Goal: Complete Application Form: Complete application form

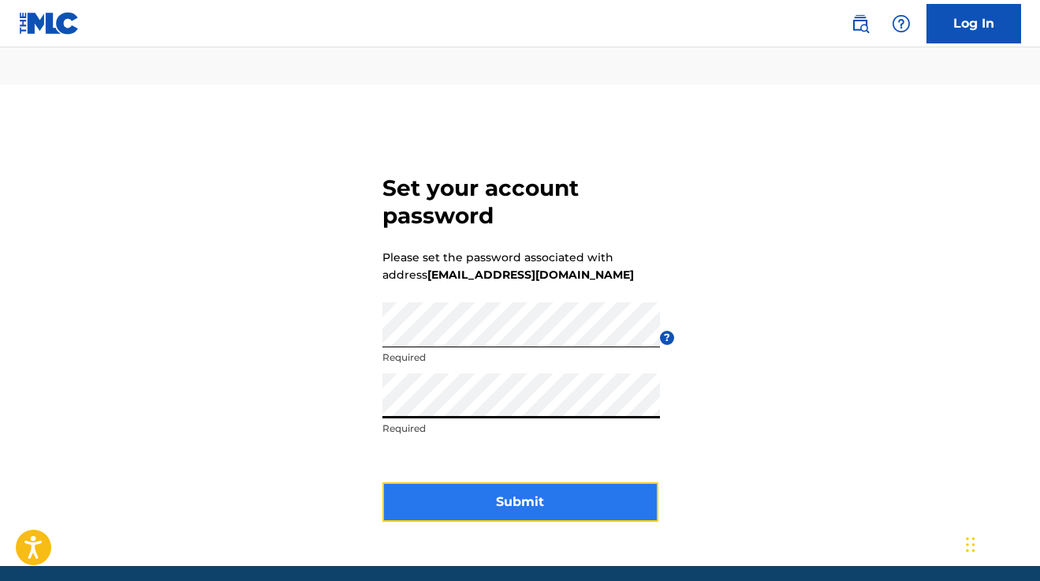
click at [534, 482] on button "Submit" at bounding box center [521, 501] width 276 height 39
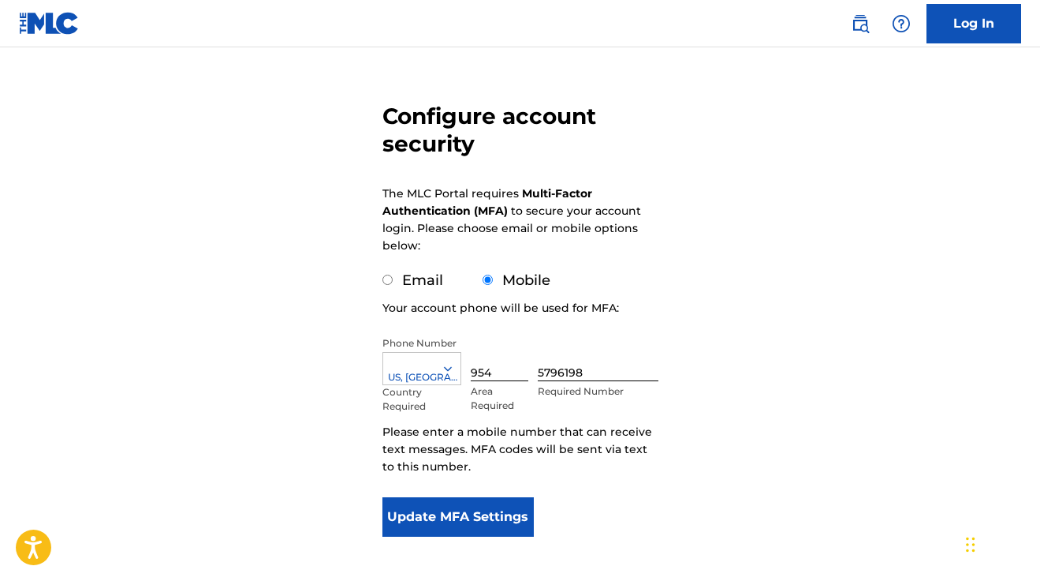
scroll to position [144, 0]
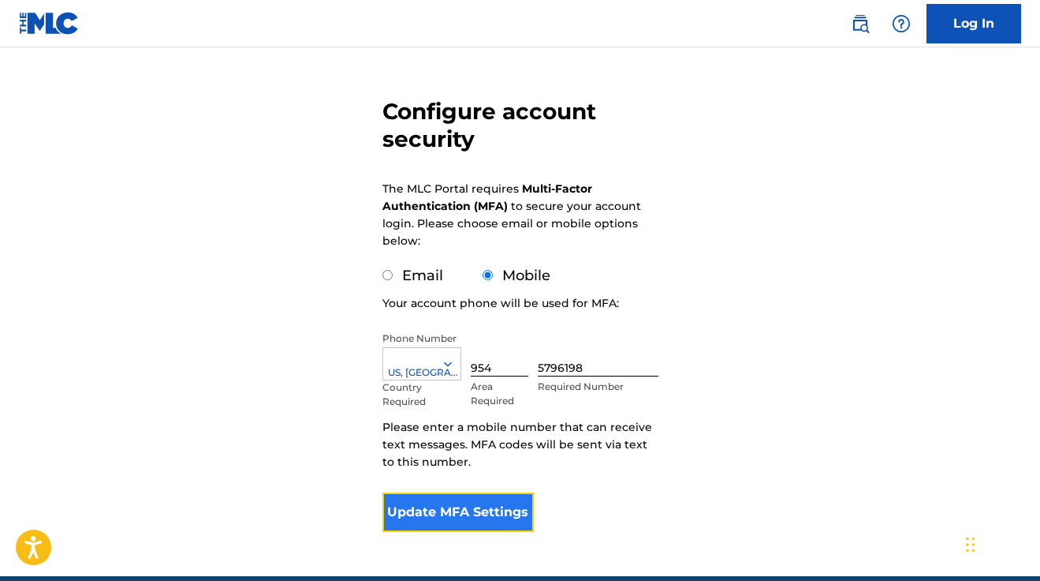
click at [479, 492] on button "Update MFA Settings" at bounding box center [459, 511] width 152 height 39
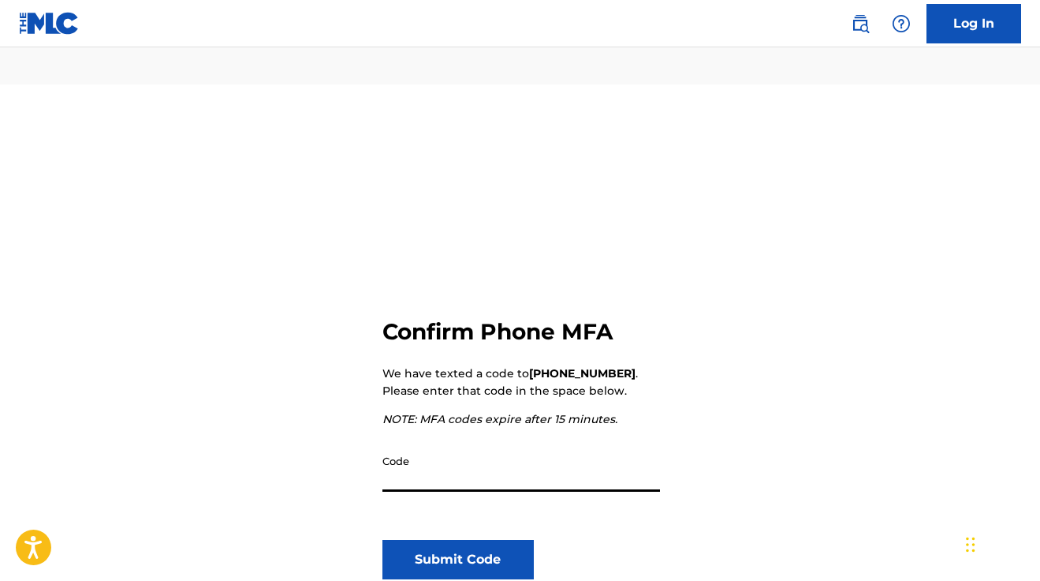
click at [488, 446] on input "Code" at bounding box center [522, 468] width 278 height 45
type input "723528"
click at [473, 539] on button "Submit Code" at bounding box center [459, 558] width 152 height 39
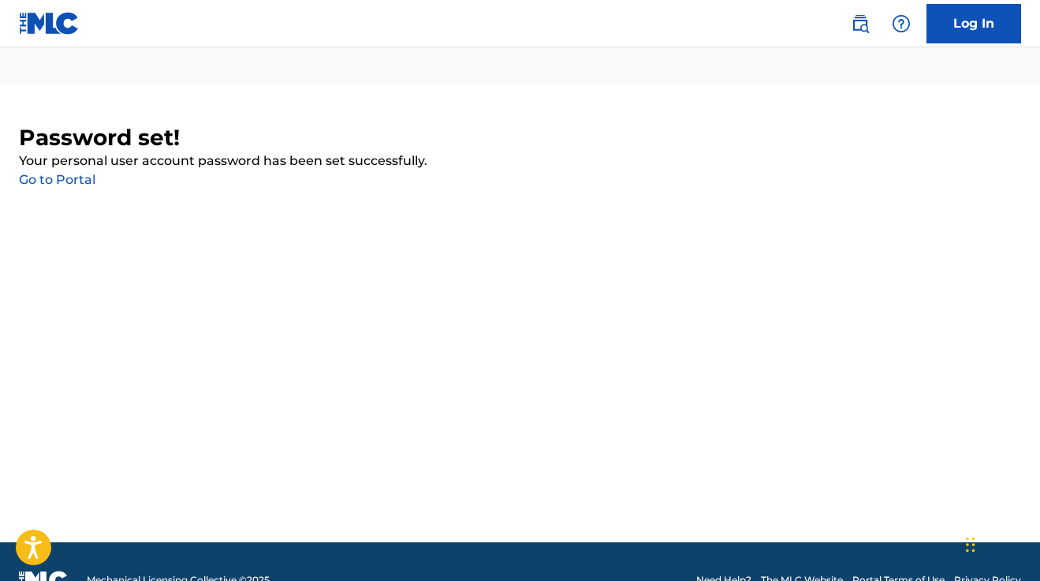
click at [73, 172] on link "Go to Portal" at bounding box center [57, 179] width 77 height 15
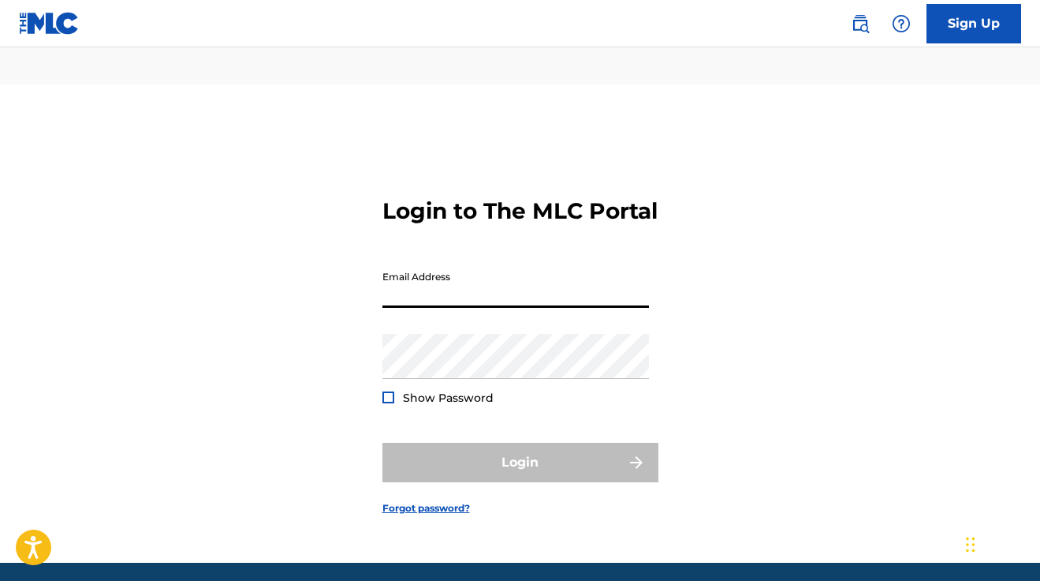
click at [455, 281] on input "Email Address" at bounding box center [516, 285] width 267 height 45
type input "[EMAIL_ADDRESS][DOMAIN_NAME]"
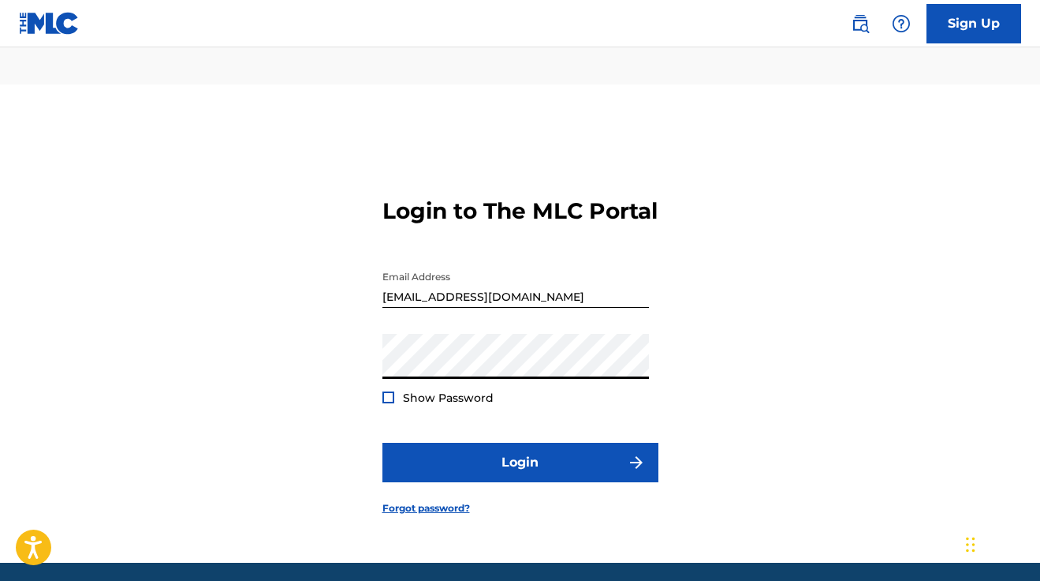
click at [422, 409] on form "Login to The MLC Portal Email Address [EMAIL_ADDRESS][DOMAIN_NAME] Password Sho…" at bounding box center [521, 343] width 276 height 439
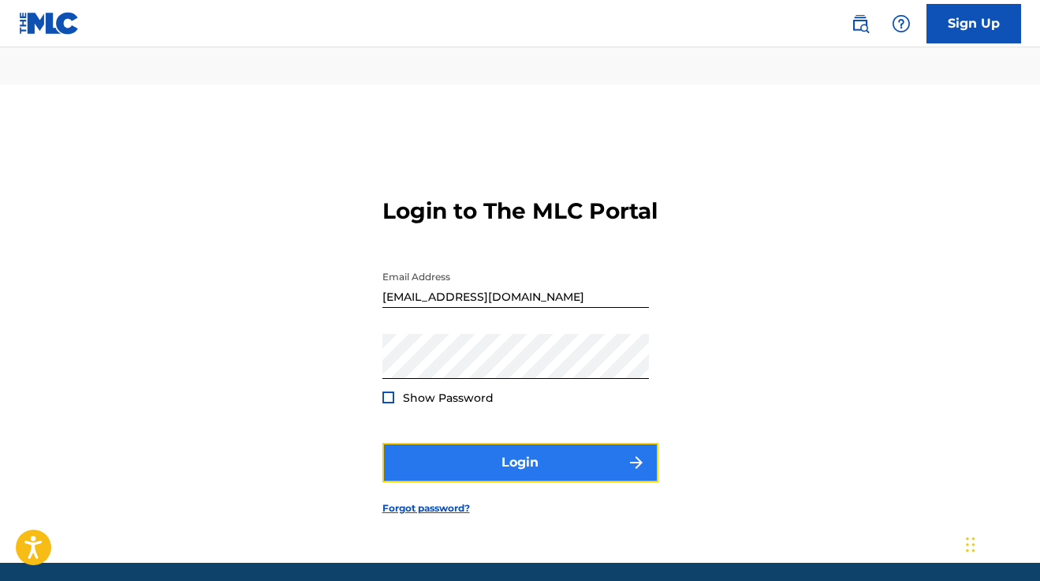
click at [450, 442] on button "Login" at bounding box center [521, 461] width 276 height 39
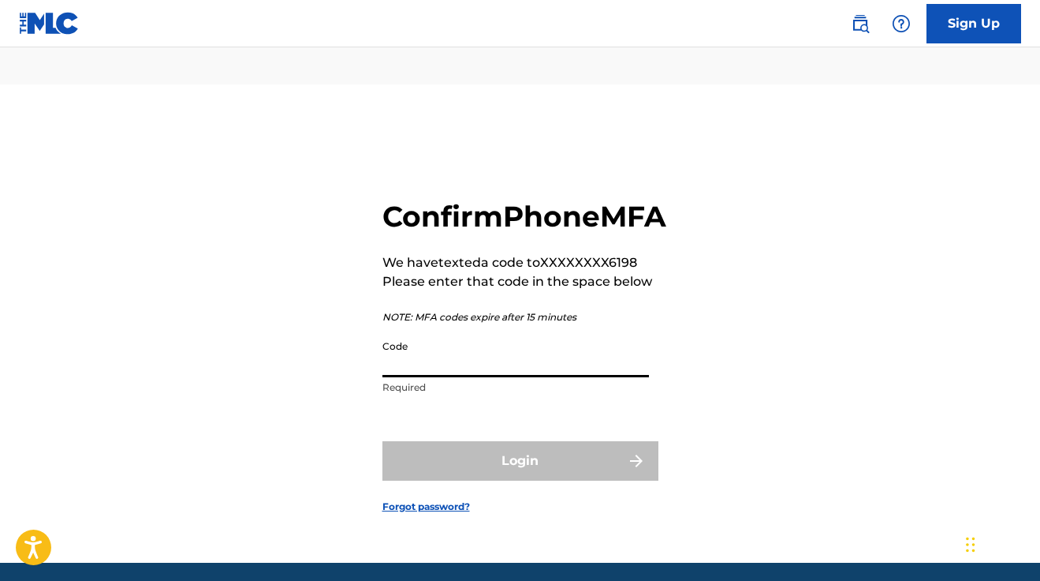
click at [447, 337] on input "Code" at bounding box center [516, 354] width 267 height 45
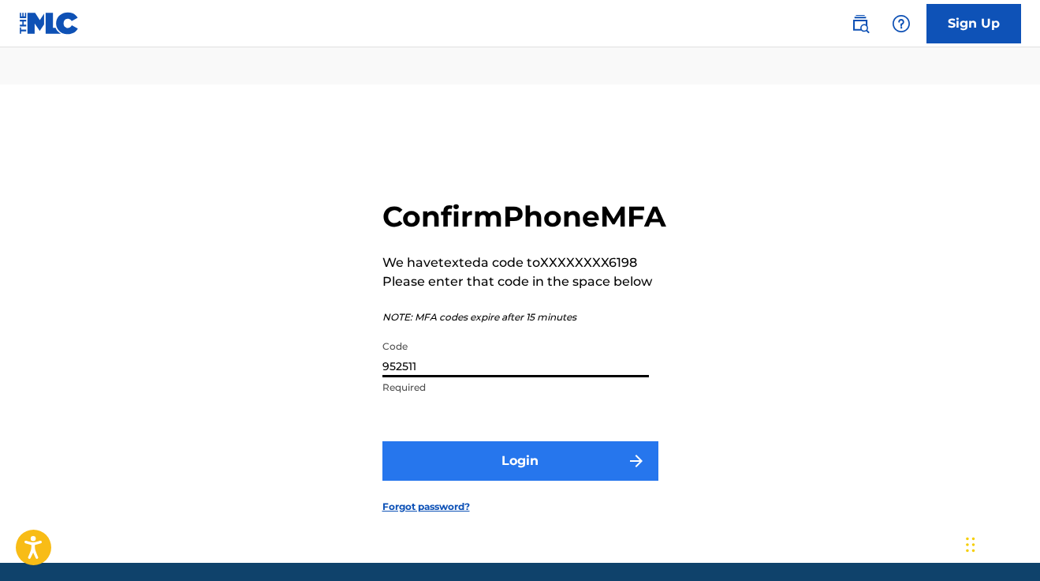
type input "952511"
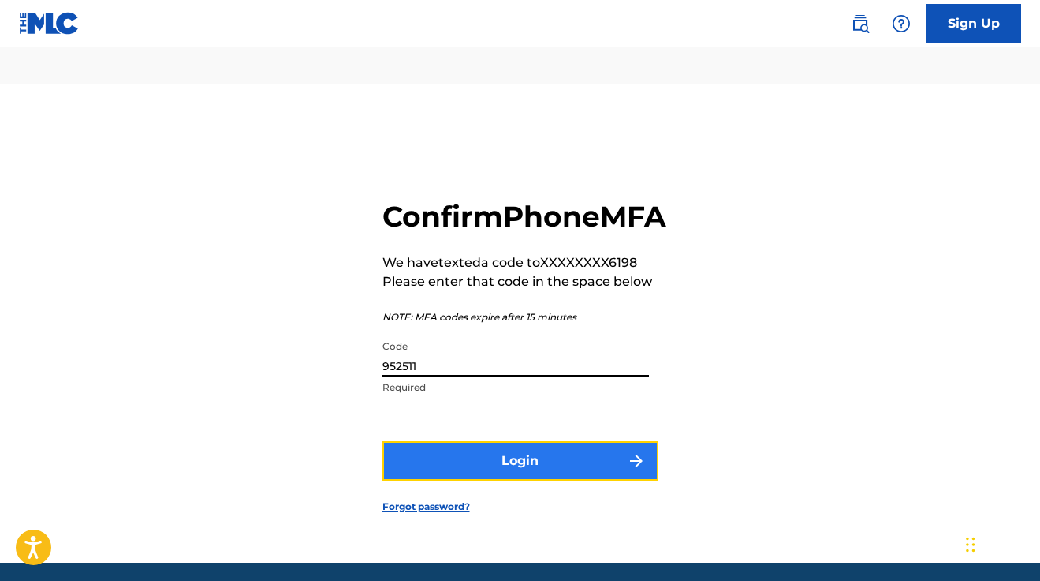
click at [505, 441] on button "Login" at bounding box center [521, 460] width 276 height 39
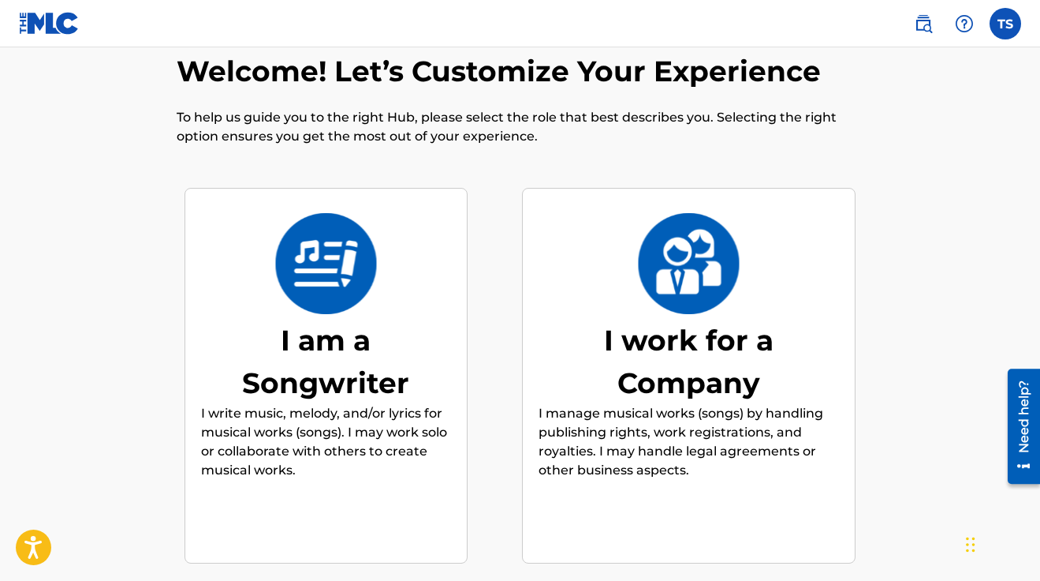
click at [378, 274] on div "I am a Songwriter I write music, melody, and/or lyrics for musical works (songs…" at bounding box center [326, 376] width 250 height 304
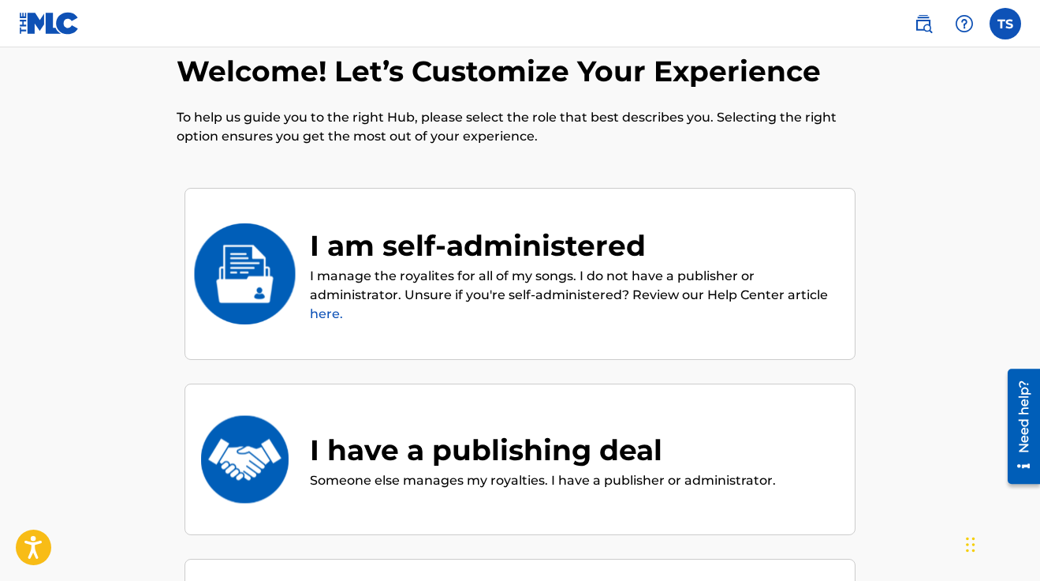
click at [551, 267] on p "I manage the royalites for all of my songs. I do not have a publisher or admini…" at bounding box center [574, 295] width 529 height 57
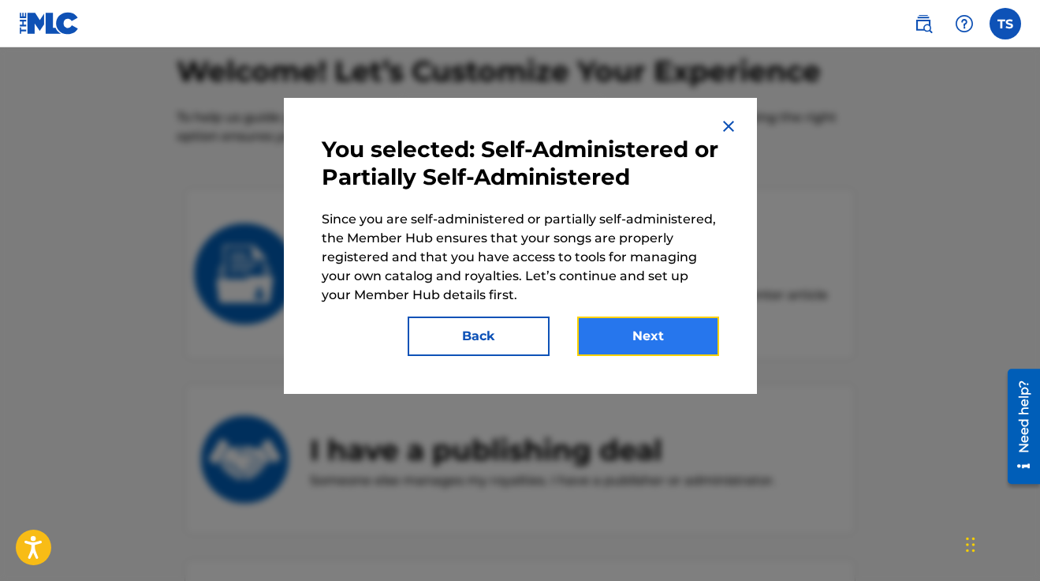
click at [628, 324] on button "Next" at bounding box center [648, 335] width 142 height 39
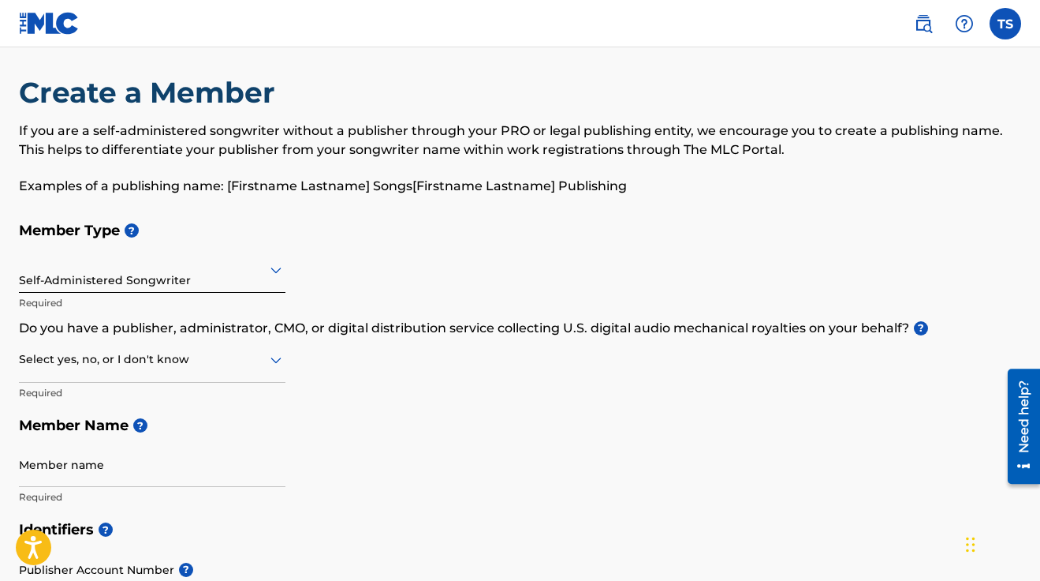
scroll to position [50, 0]
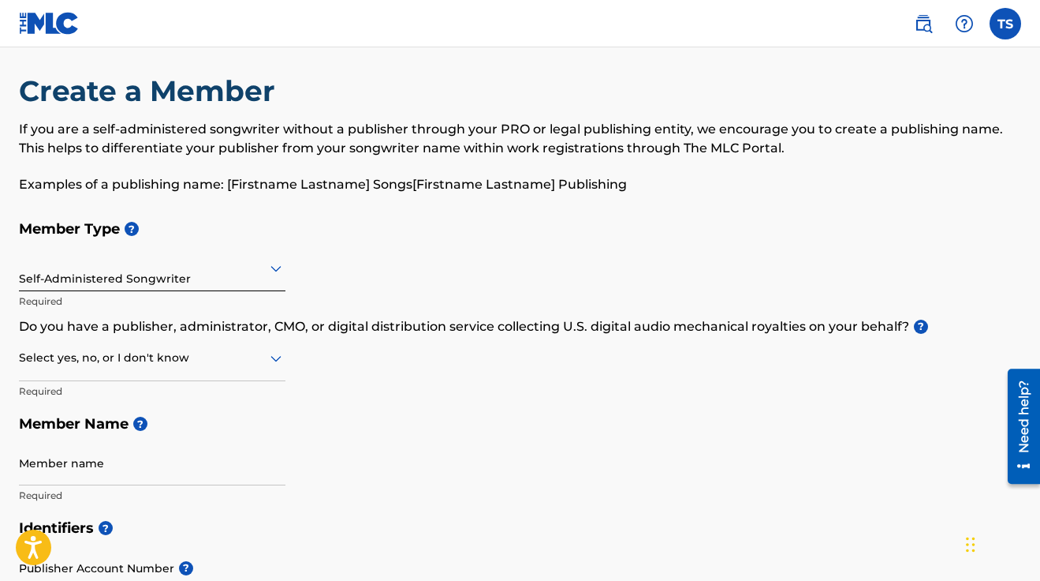
click at [286, 315] on div "Member Type ? Self-Administered Songwriter Required Do you have a publisher, ad…" at bounding box center [520, 361] width 1002 height 299
click at [268, 349] on icon at bounding box center [276, 358] width 19 height 19
click at [215, 452] on div "I don't know" at bounding box center [152, 469] width 265 height 35
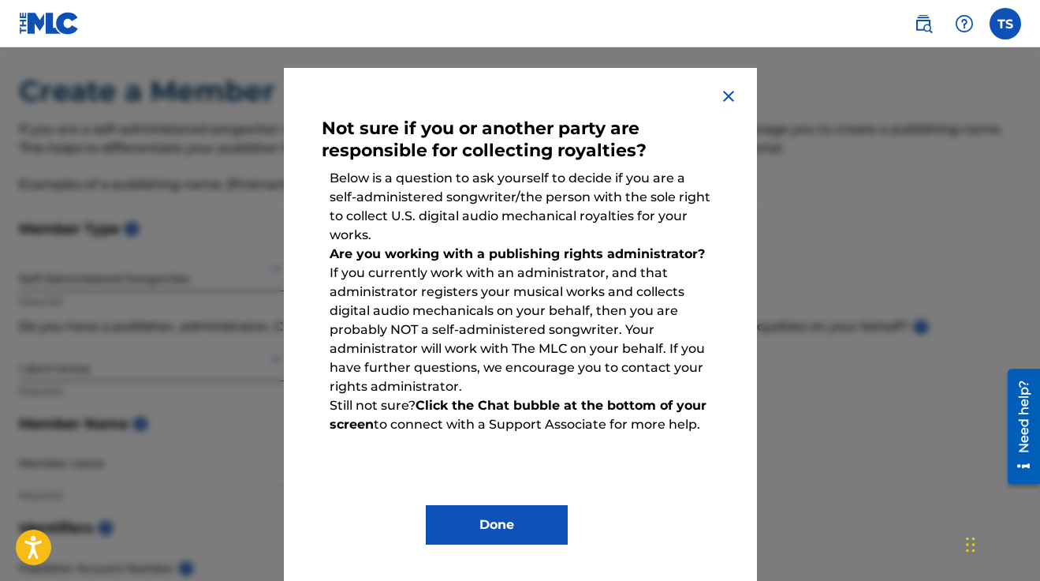
scroll to position [32, 0]
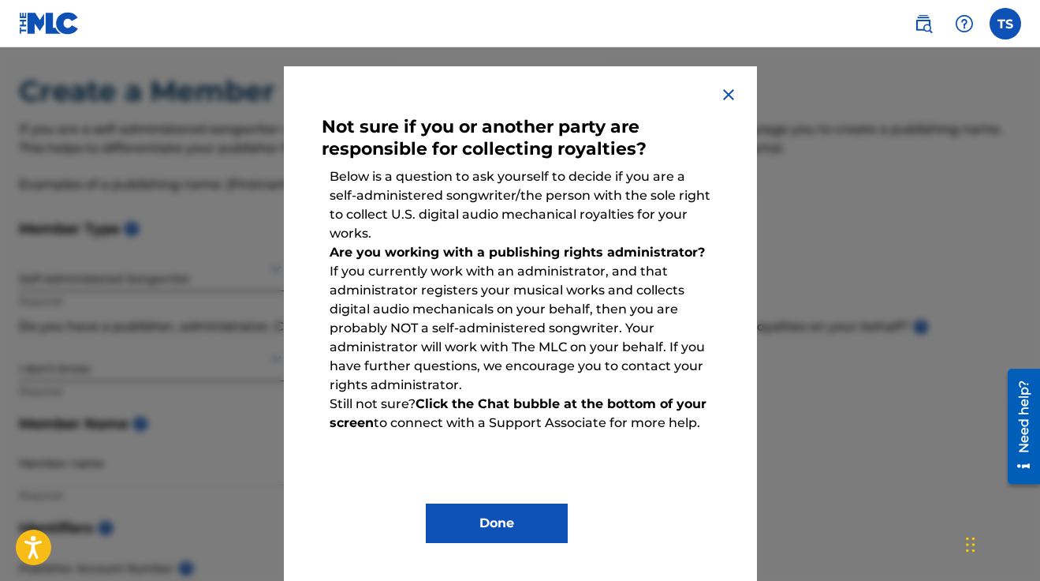
click at [730, 94] on img at bounding box center [728, 94] width 19 height 19
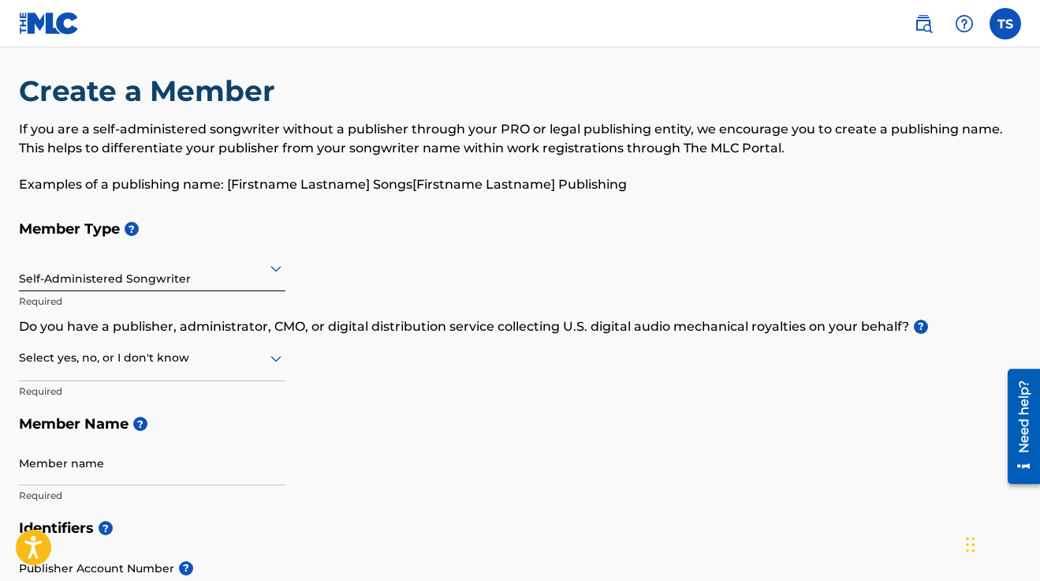
click at [144, 348] on div at bounding box center [152, 358] width 267 height 20
click at [103, 416] on div "No" at bounding box center [152, 433] width 265 height 35
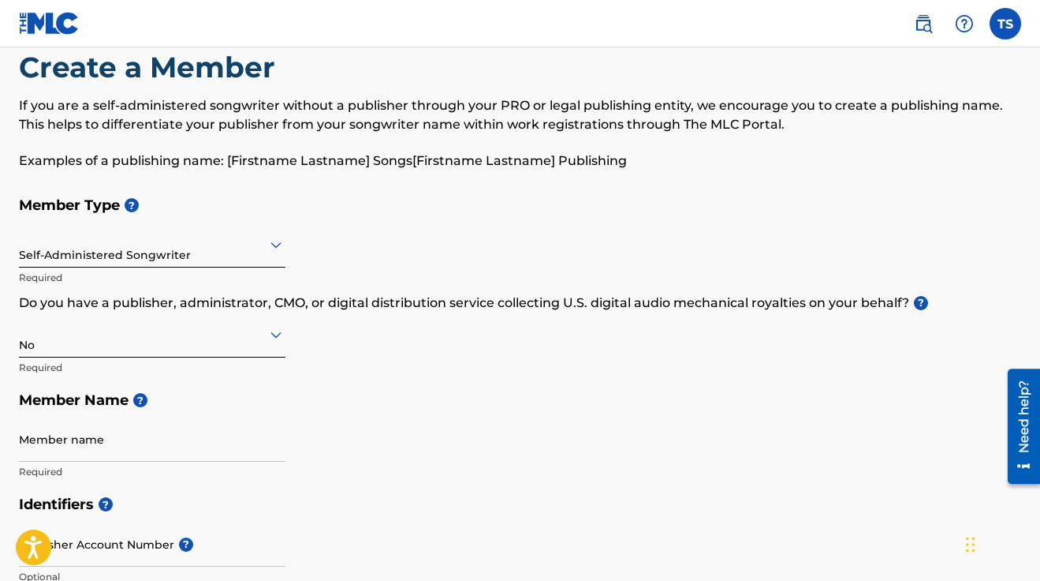
scroll to position [75, 0]
click at [166, 425] on div "Member name Required" at bounding box center [152, 451] width 267 height 71
click at [146, 416] on input "Member name" at bounding box center [152, 438] width 267 height 45
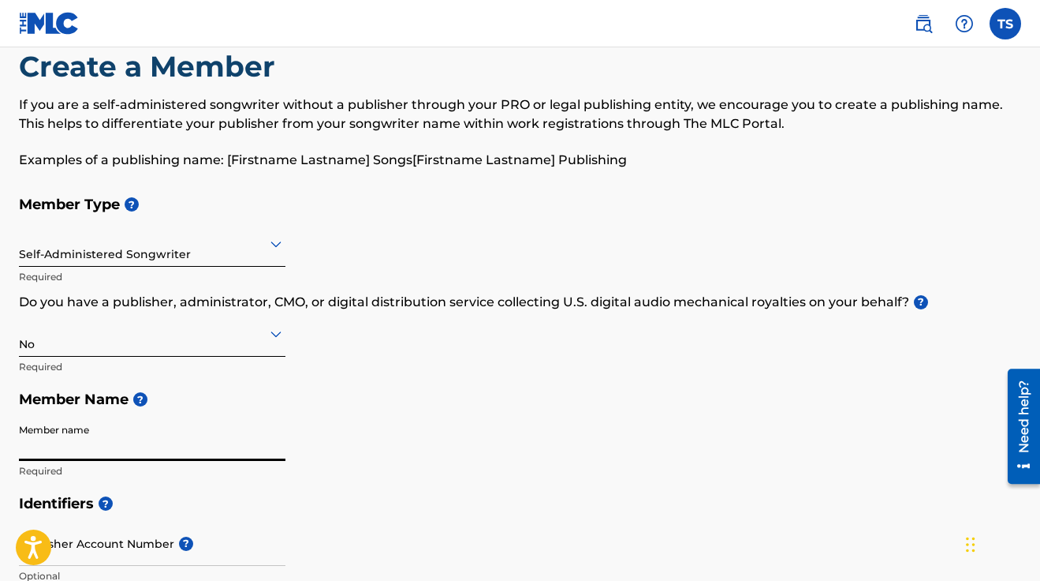
type input "[PERSON_NAME]"
type input "[STREET_ADDRESS][PERSON_NAME]"
type input "3A"
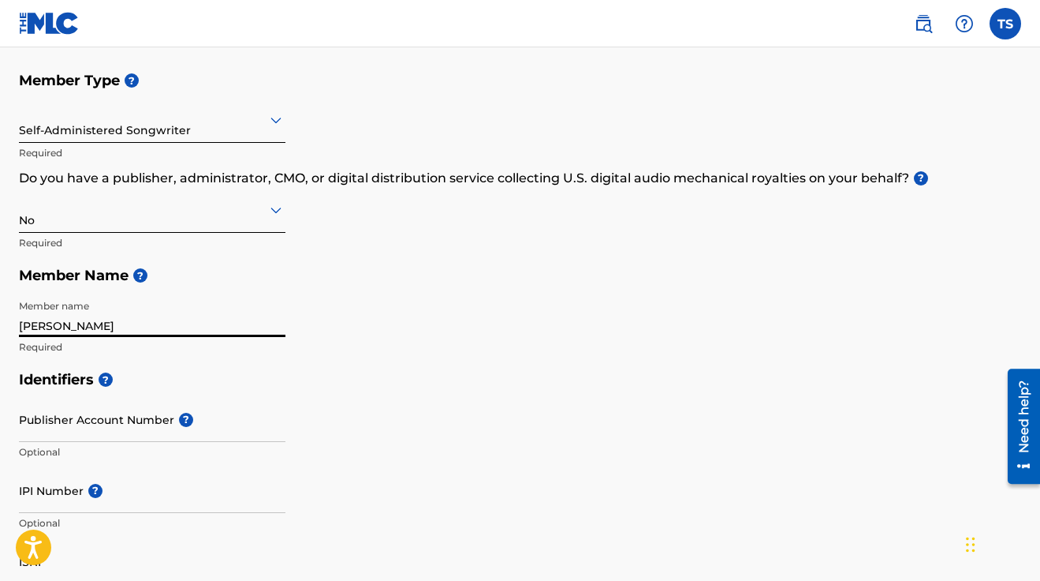
scroll to position [201, 0]
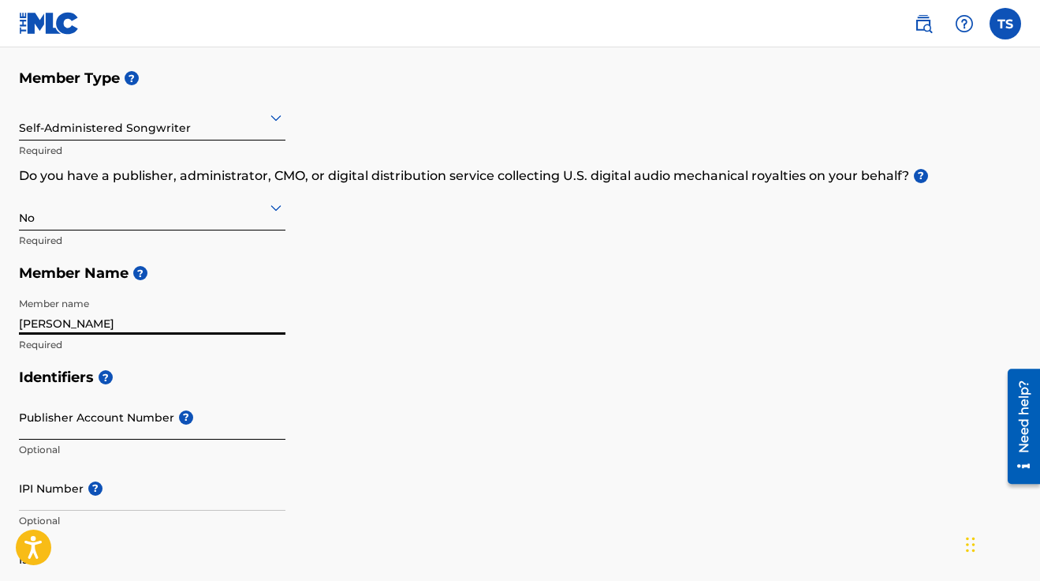
click at [109, 394] on input "Publisher Account Number ?" at bounding box center [152, 416] width 267 height 45
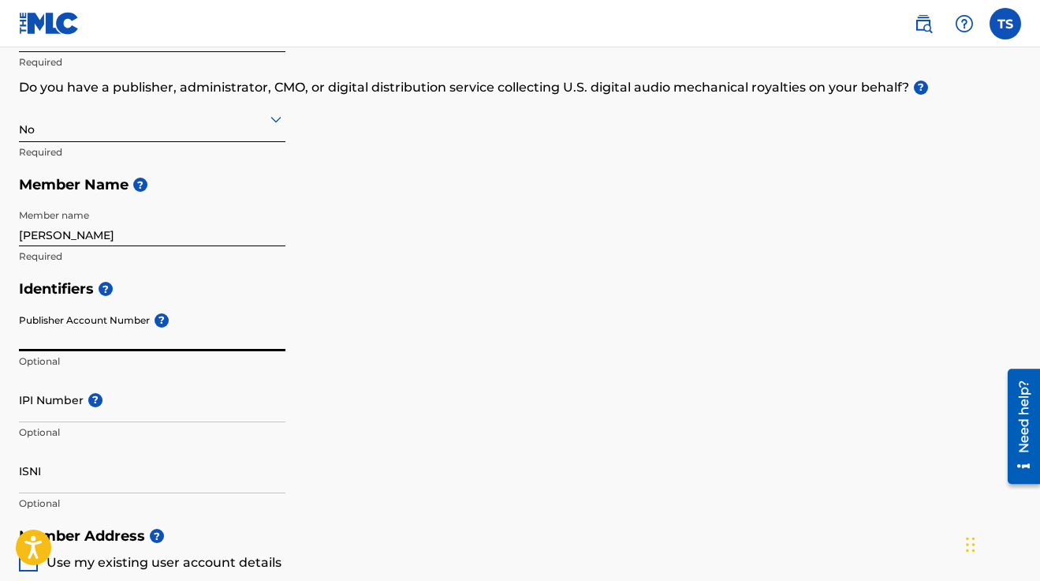
scroll to position [298, 0]
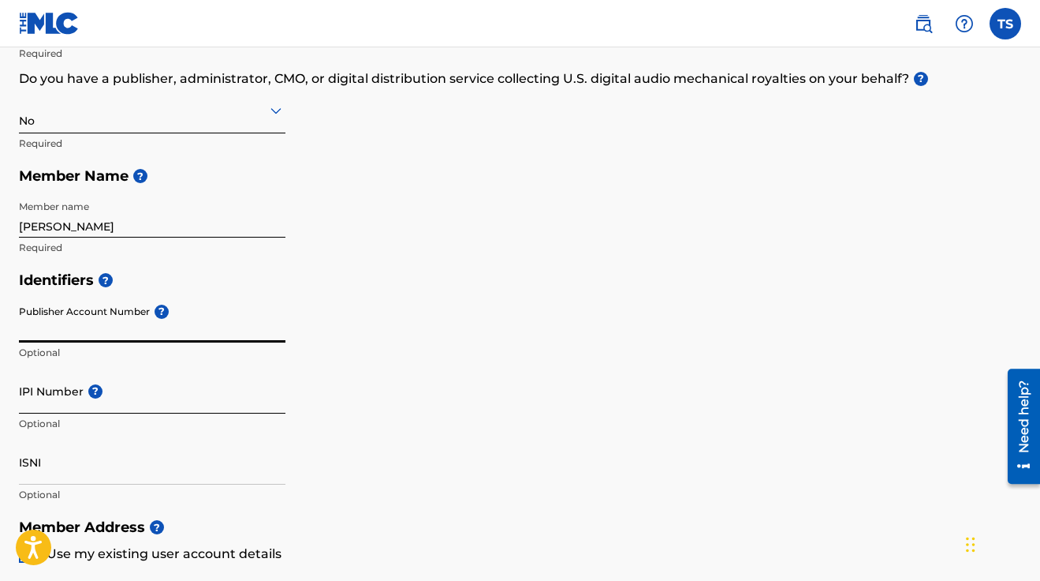
click at [56, 368] on input "IPI Number ?" at bounding box center [152, 390] width 267 height 45
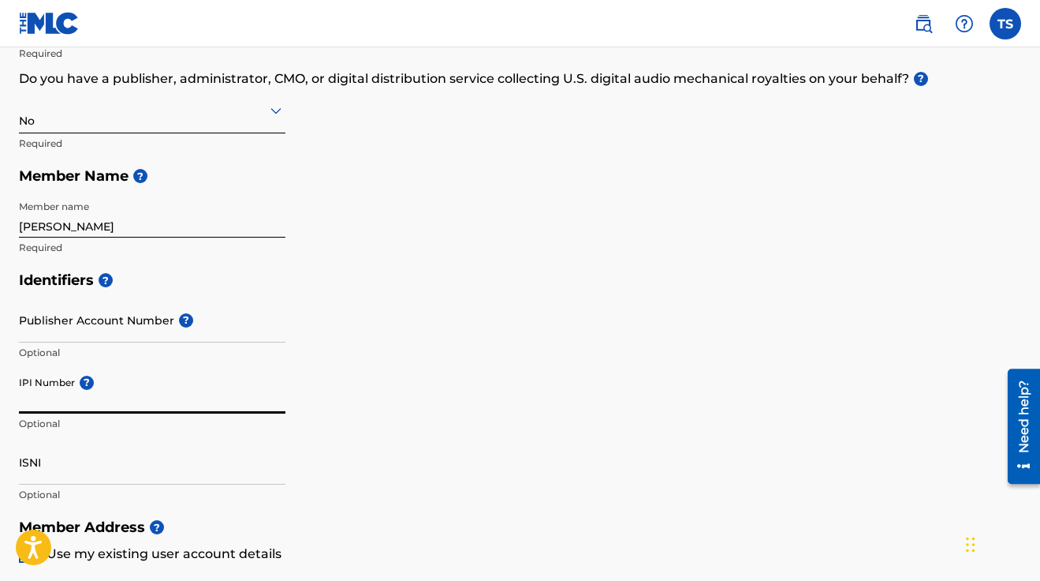
click at [61, 368] on input "IPI Number ?" at bounding box center [152, 390] width 267 height 45
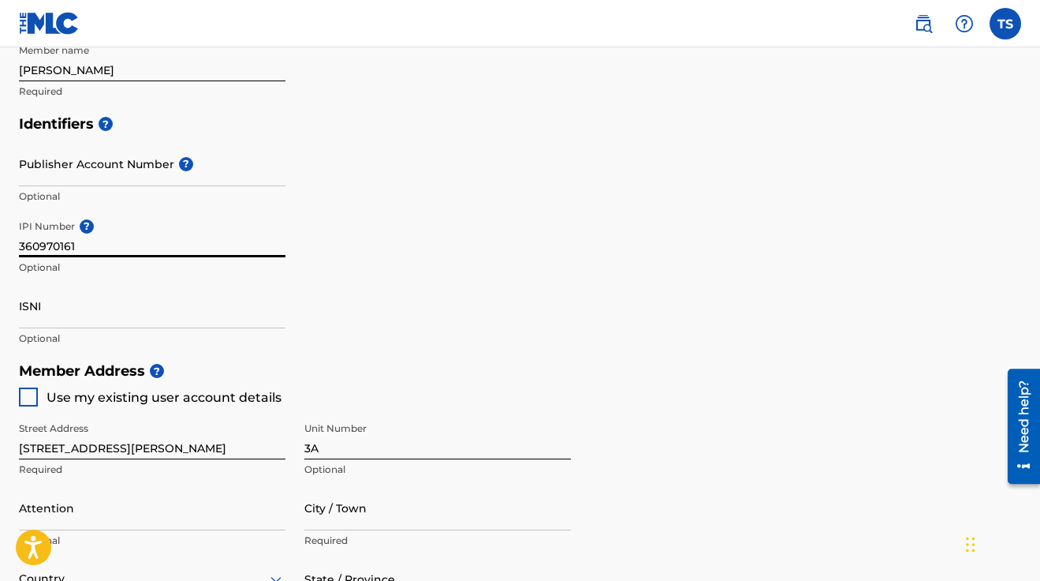
scroll to position [515, 0]
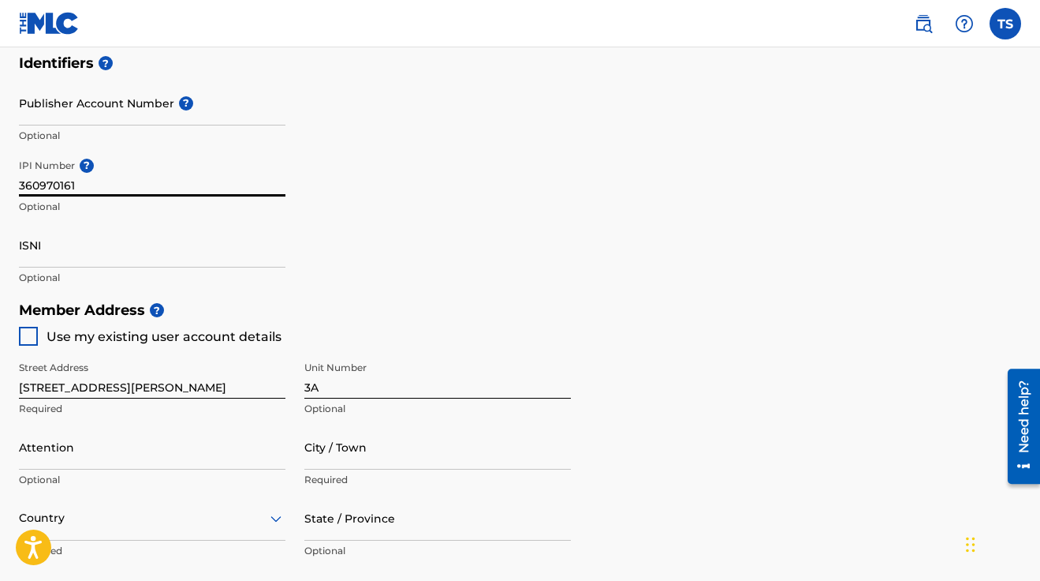
type input "360970161"
click at [32, 327] on div at bounding box center [28, 336] width 19 height 19
type input "[GEOGRAPHIC_DATA]"
type input "11231"
type input "954"
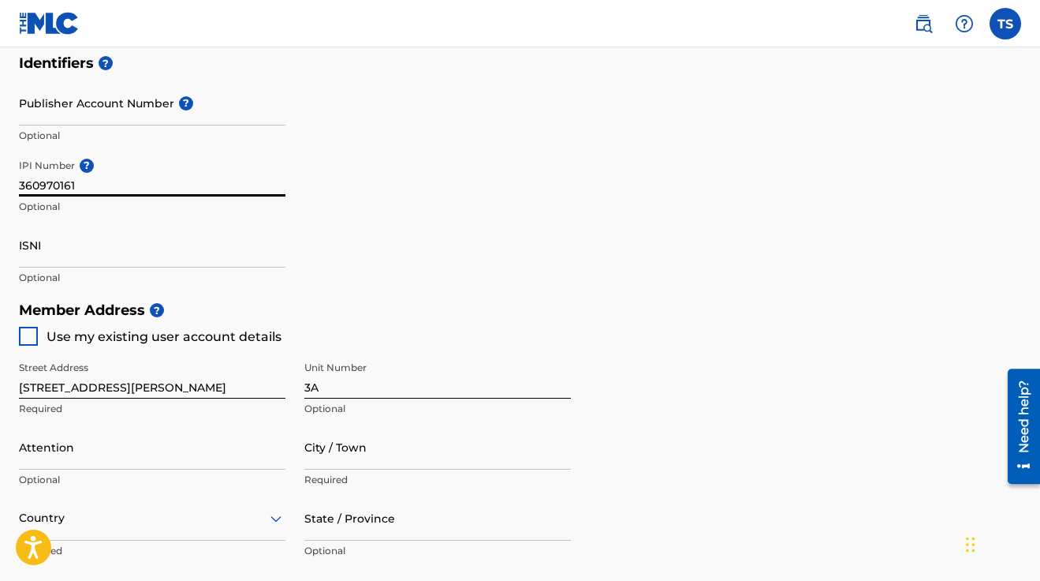
type input "5796198"
type input "[EMAIL_ADDRESS][DOMAIN_NAME]"
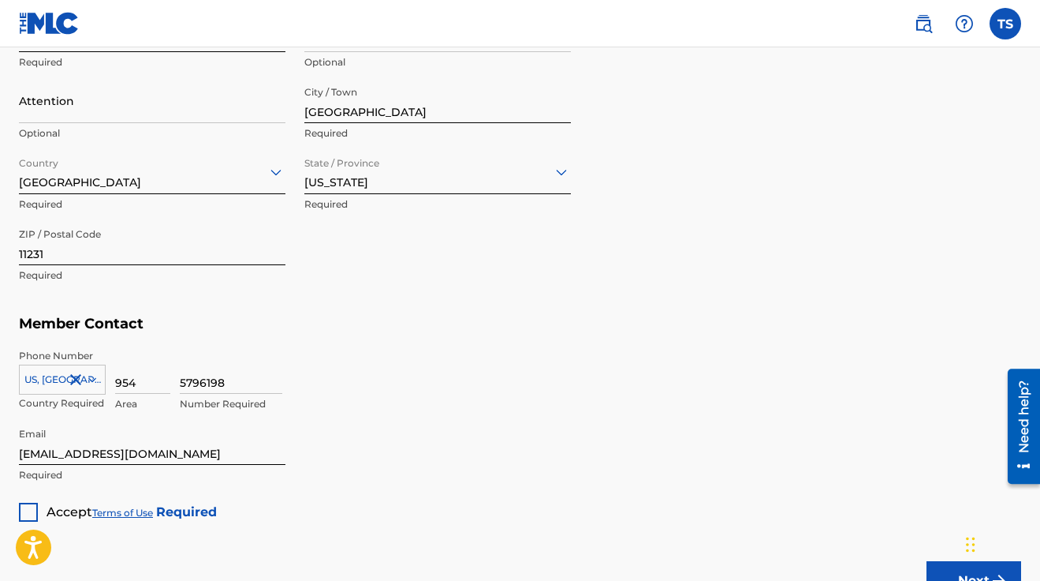
scroll to position [920, 0]
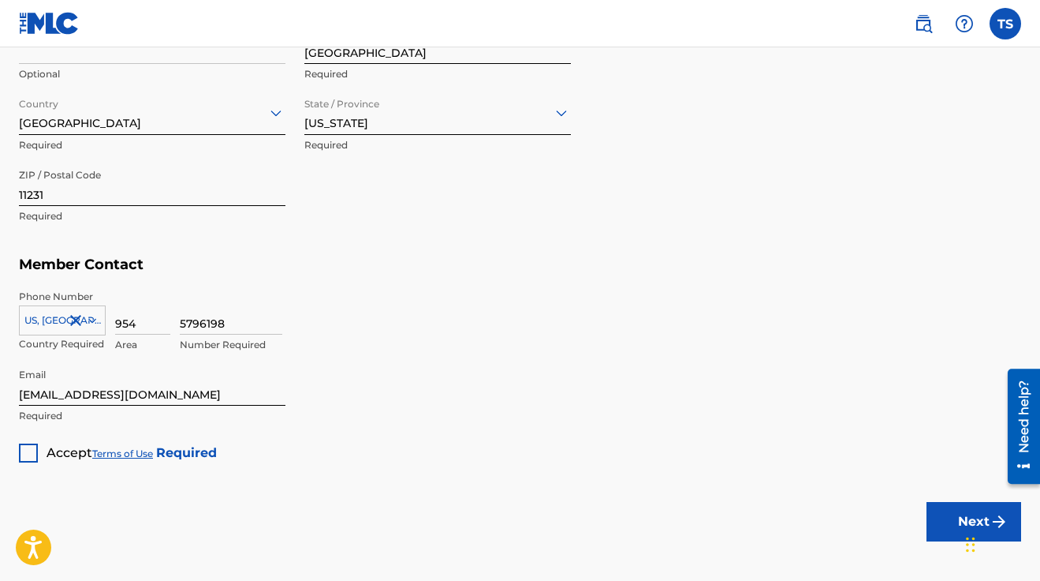
click at [34, 443] on div at bounding box center [28, 452] width 19 height 19
click at [982, 502] on button "Next" at bounding box center [974, 521] width 95 height 39
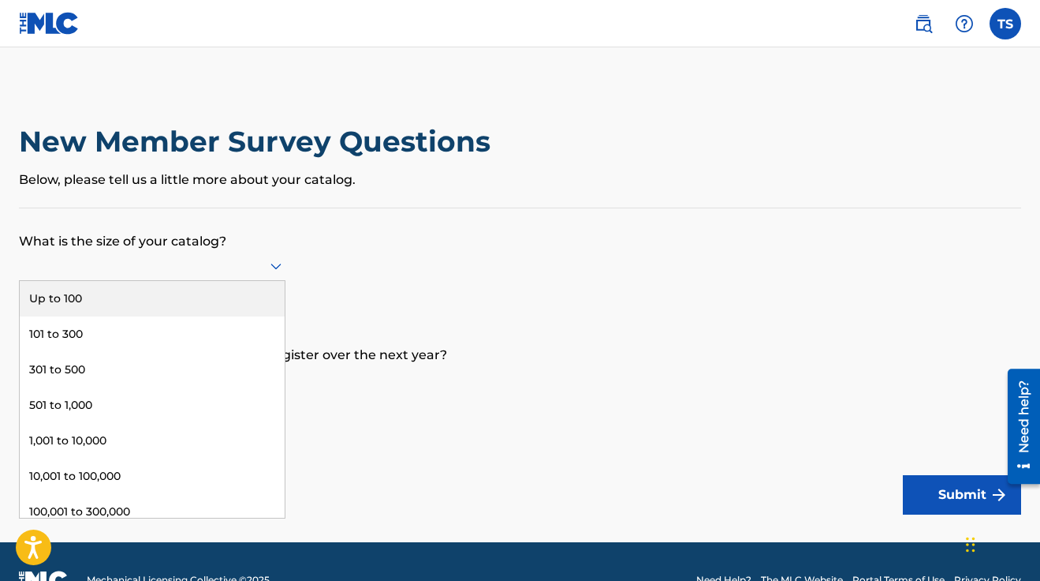
click at [268, 256] on icon at bounding box center [276, 265] width 19 height 19
click at [226, 281] on div "Up to 100" at bounding box center [152, 298] width 265 height 35
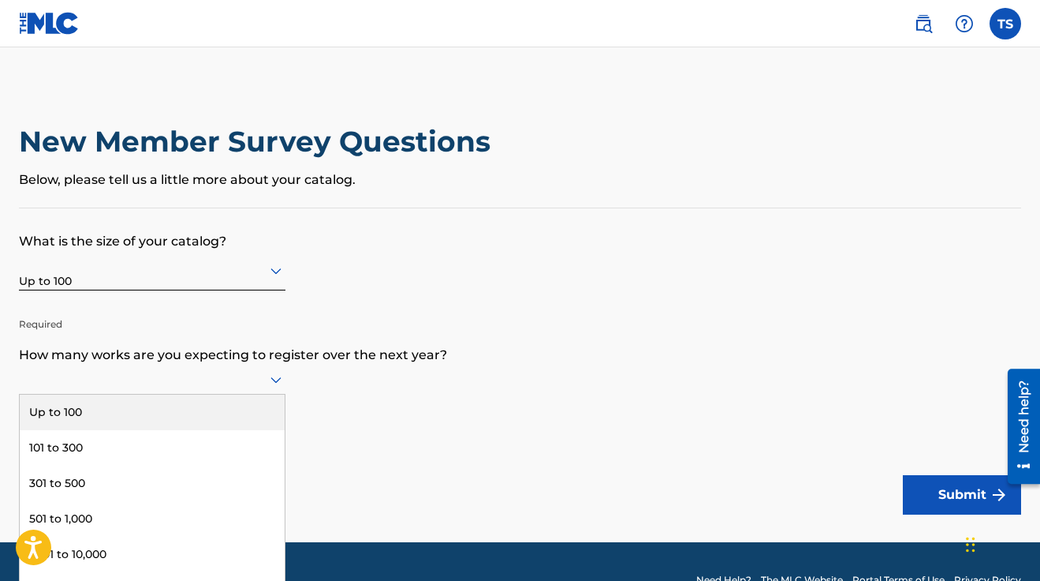
click at [270, 370] on icon at bounding box center [276, 379] width 19 height 19
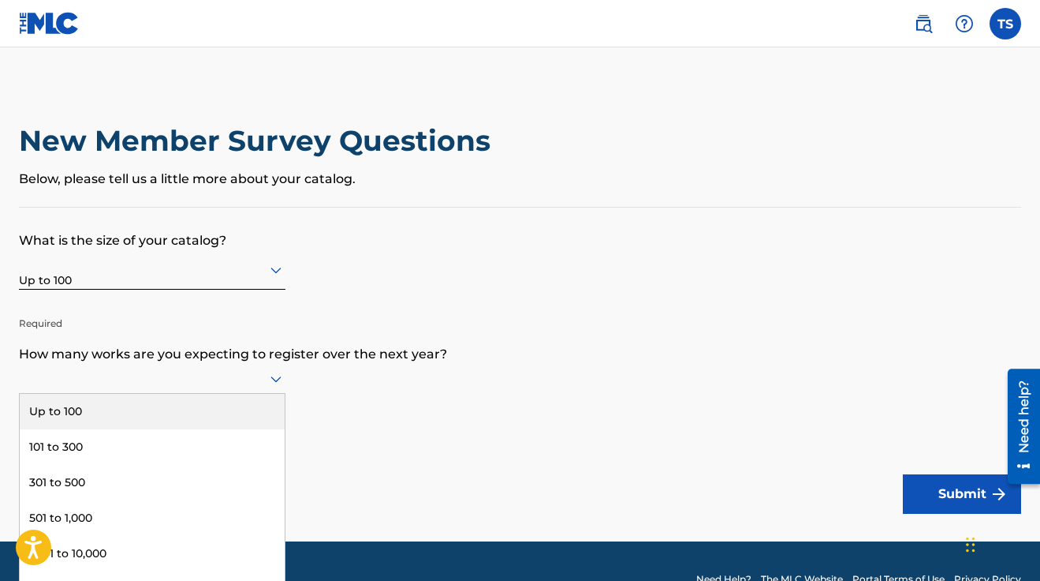
click at [201, 394] on div "Up to 100" at bounding box center [152, 411] width 265 height 35
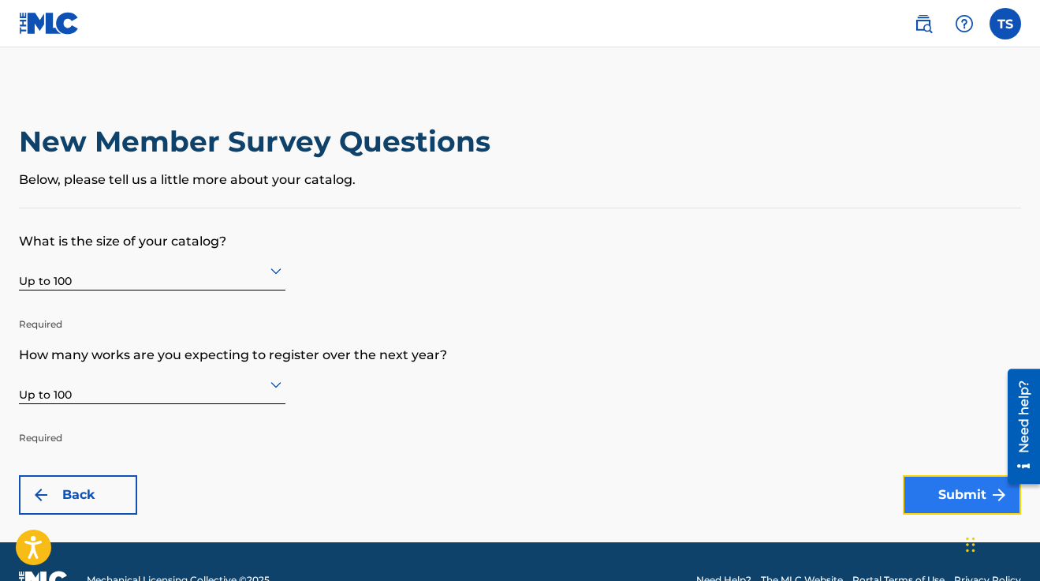
click at [920, 475] on button "Submit" at bounding box center [962, 494] width 118 height 39
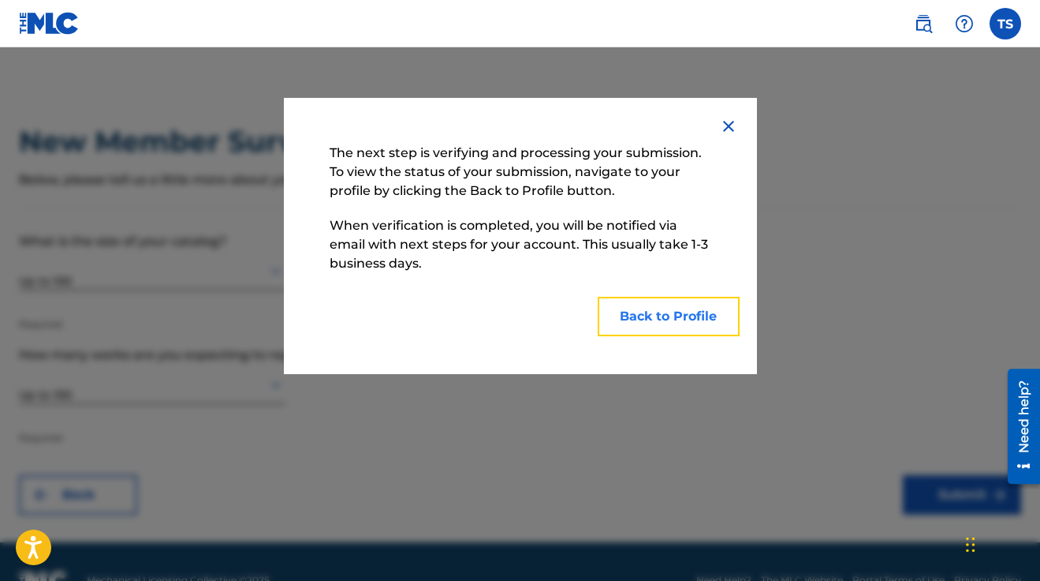
click at [663, 323] on button "Back to Profile" at bounding box center [669, 316] width 142 height 39
